Goal: Task Accomplishment & Management: Complete application form

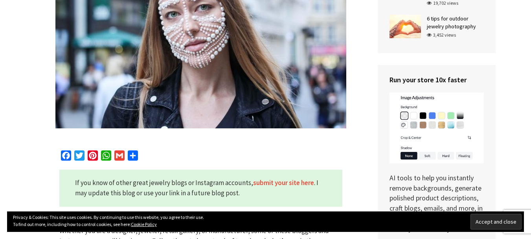
scroll to position [236, 0]
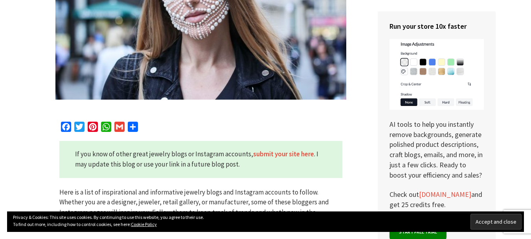
click at [261, 150] on link "submit your site here" at bounding box center [283, 153] width 61 height 9
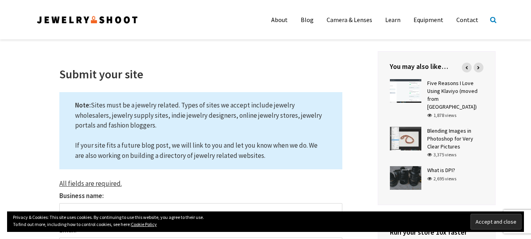
click at [490, 18] on icon at bounding box center [493, 19] width 6 height 7
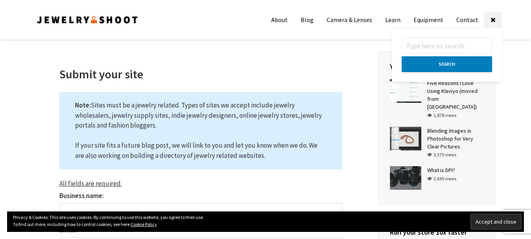
click at [438, 46] on input "text" at bounding box center [447, 46] width 90 height 16
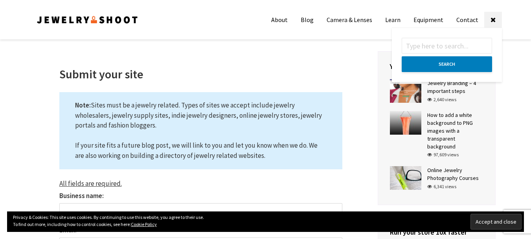
paste input "Debras Passion Boutique"
drag, startPoint x: 442, startPoint y: 48, endPoint x: 499, endPoint y: 56, distance: 57.7
click at [498, 57] on form "Debras Passion Boutique Search" at bounding box center [447, 55] width 110 height 54
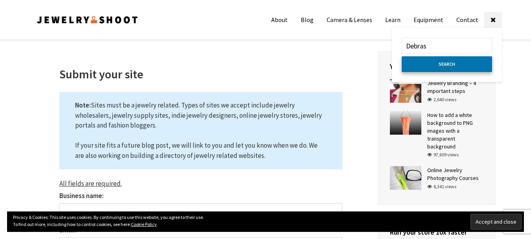
type input "Debras"
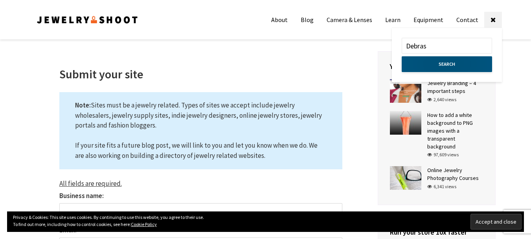
click at [459, 64] on button "Search" at bounding box center [447, 64] width 90 height 16
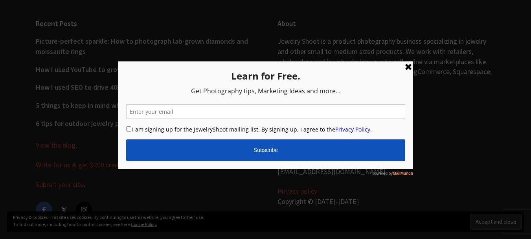
scroll to position [222, 0]
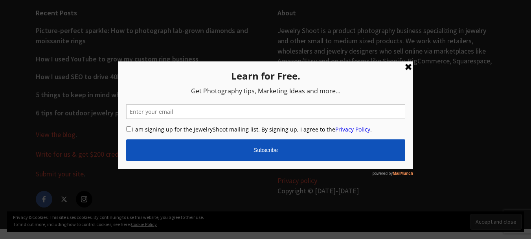
click at [406, 66] on link at bounding box center [407, 66] width 9 height 9
